Goal: Information Seeking & Learning: Check status

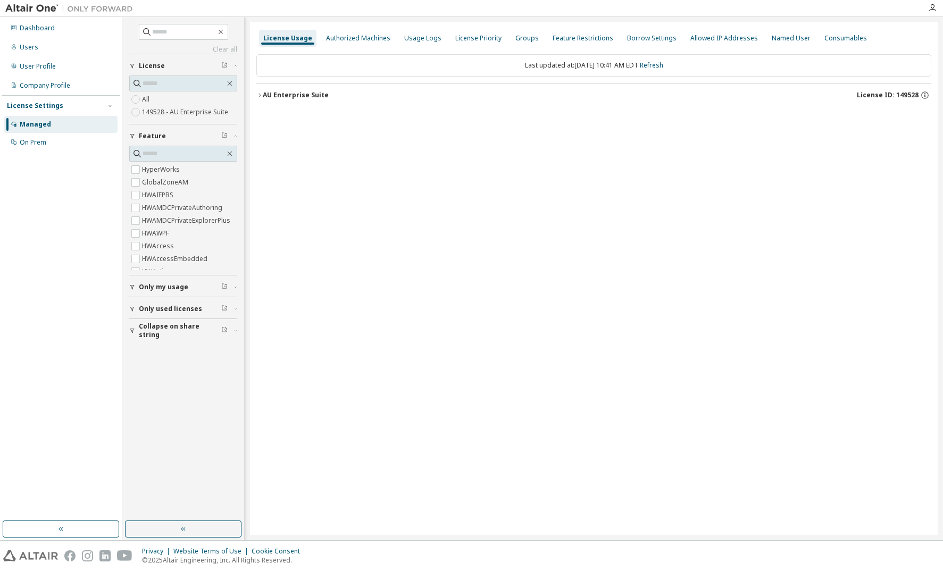
click at [259, 93] on icon "button" at bounding box center [259, 95] width 6 height 6
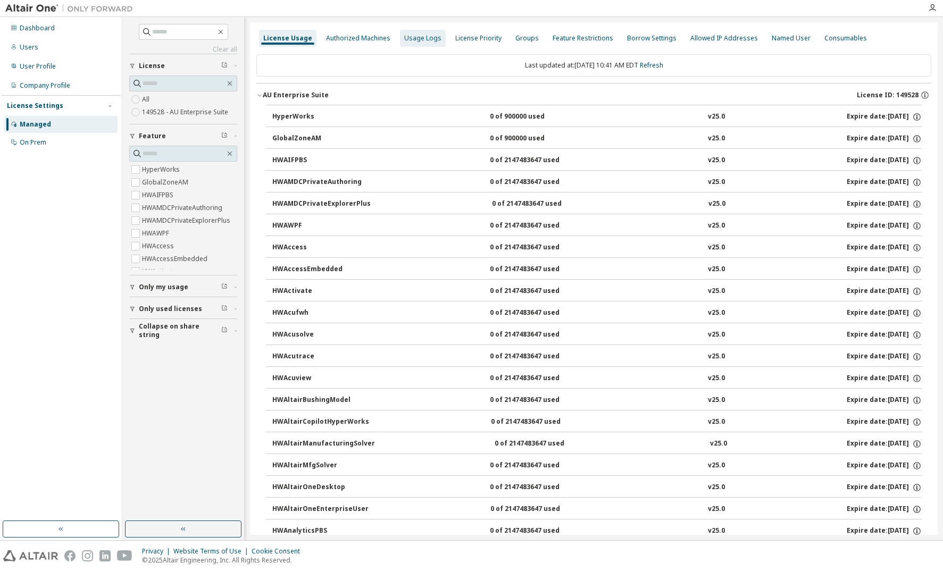
click at [415, 38] on div "Usage Logs" at bounding box center [422, 38] width 37 height 9
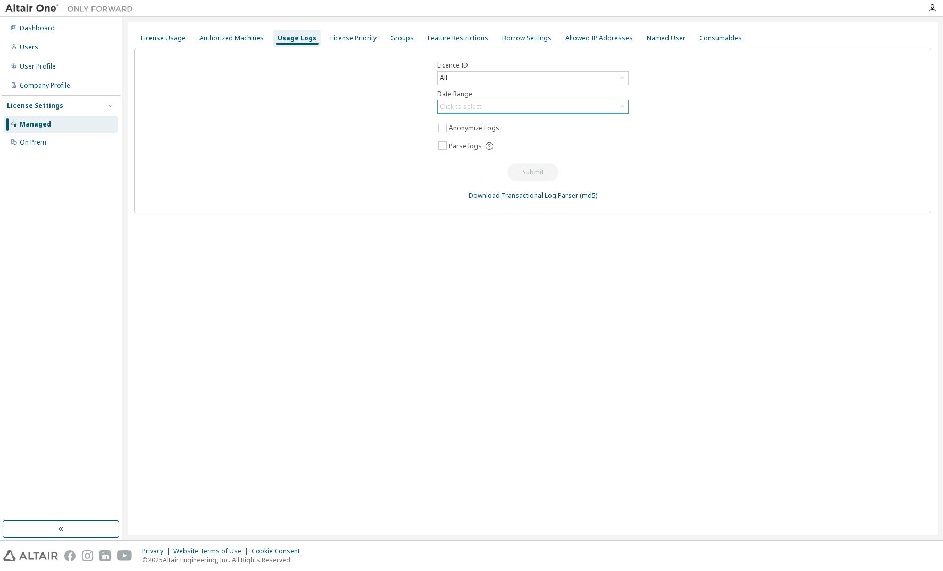
click at [457, 105] on div "Click to select" at bounding box center [460, 107] width 41 height 9
click at [453, 137] on li "Last 30 days" at bounding box center [532, 137] width 188 height 14
click at [524, 173] on button "Submit" at bounding box center [532, 172] width 51 height 18
click at [163, 39] on div "License Usage" at bounding box center [163, 38] width 45 height 9
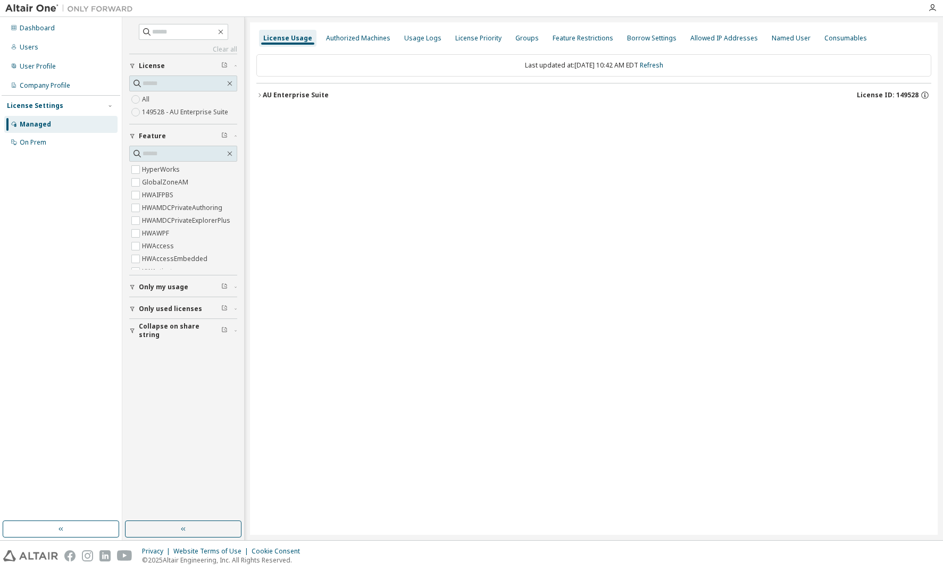
click at [518, 151] on div "License Usage Authorized Machines Usage Logs License Priority Groups Feature Re…" at bounding box center [593, 278] width 687 height 512
click at [259, 96] on icon "button" at bounding box center [259, 95] width 6 height 6
click at [259, 96] on icon "button" at bounding box center [259, 95] width 2 height 4
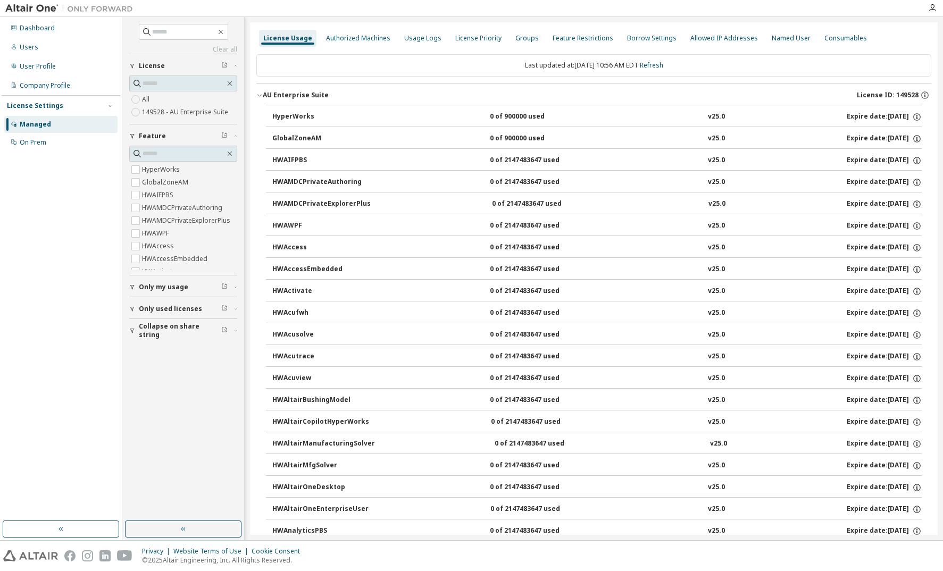
click at [89, 215] on div "Dashboard Users User Profile Company Profile License Settings Managed On Prem" at bounding box center [61, 269] width 119 height 501
